Goal: Check status

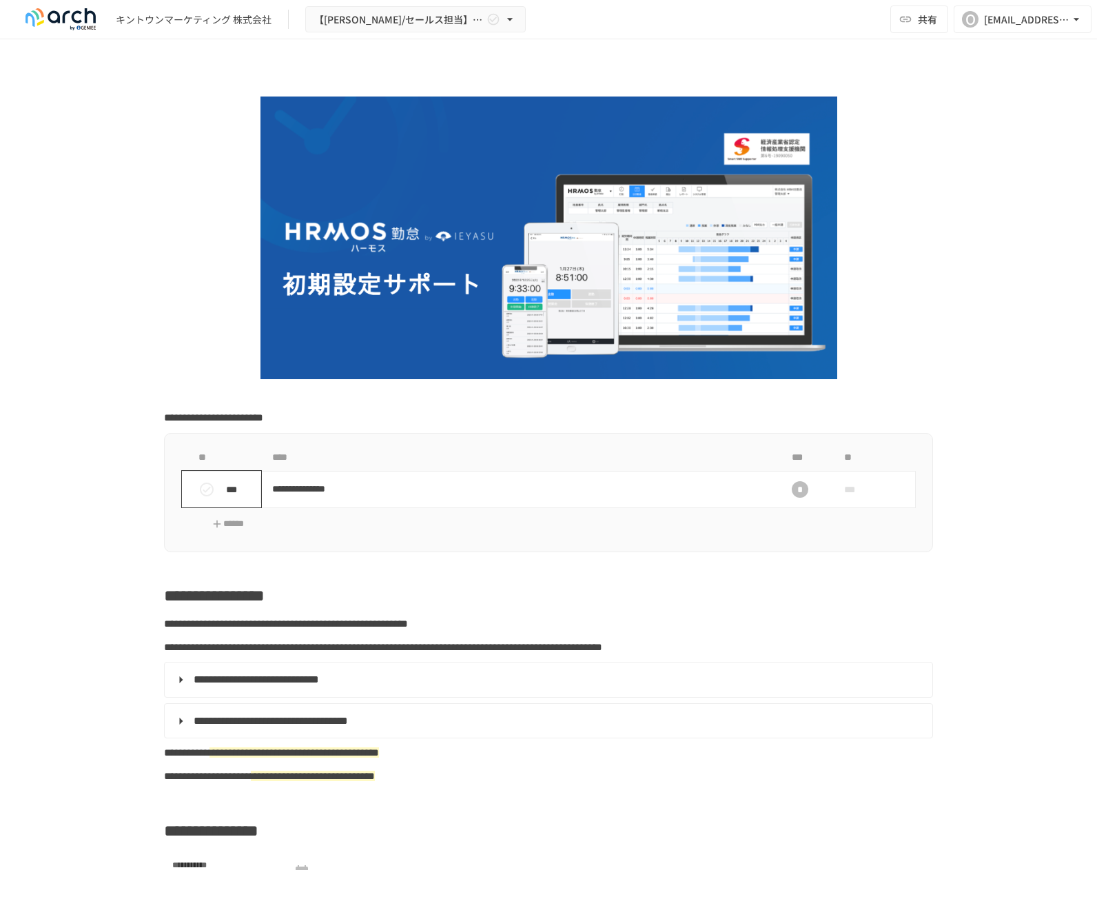
click at [200, 491] on icon "status" at bounding box center [207, 489] width 14 height 14
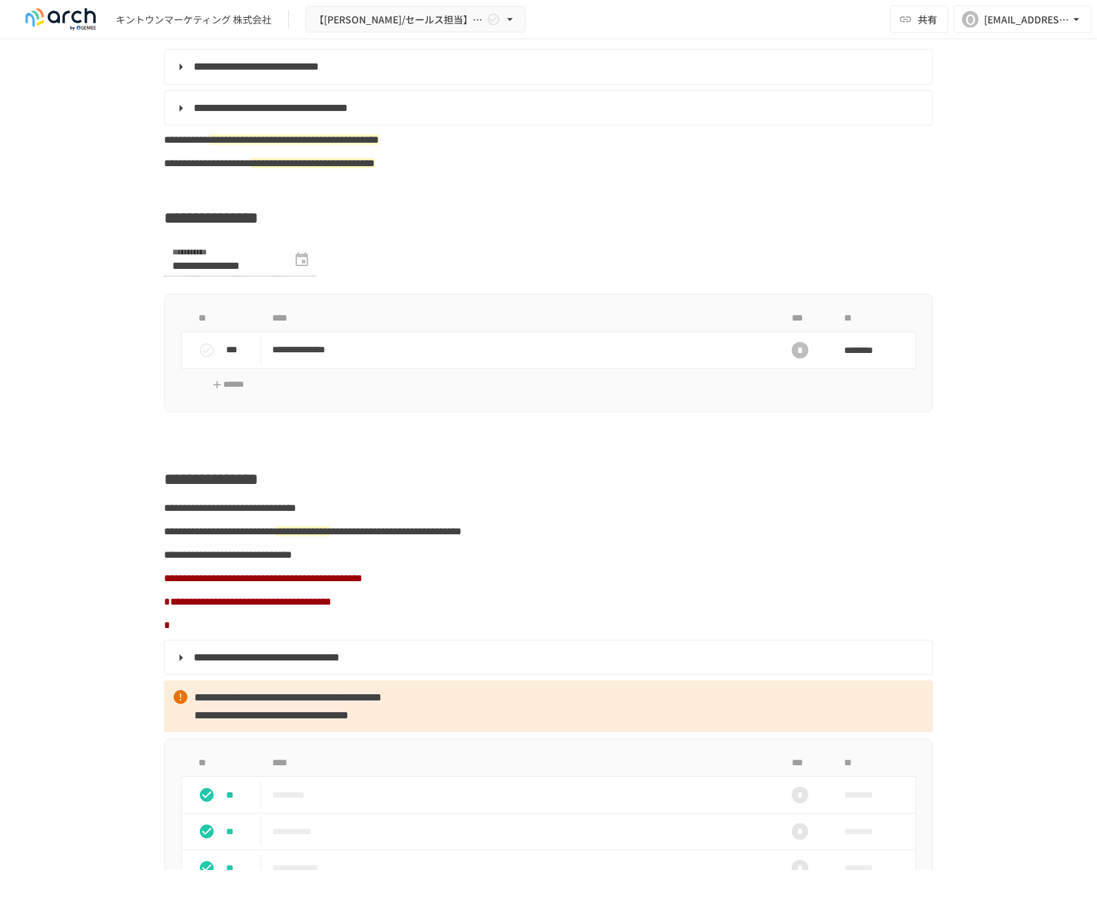
scroll to position [643, 0]
